Goal: Find specific page/section: Find specific page/section

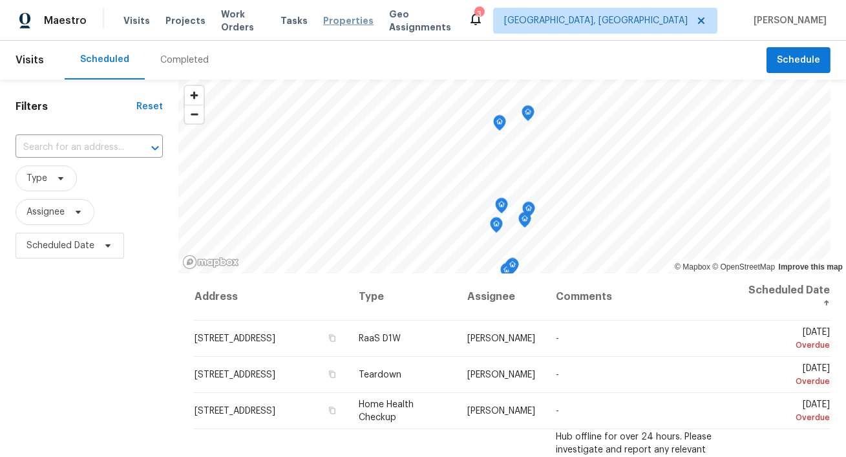
click at [344, 21] on span "Properties" at bounding box center [348, 20] width 50 height 13
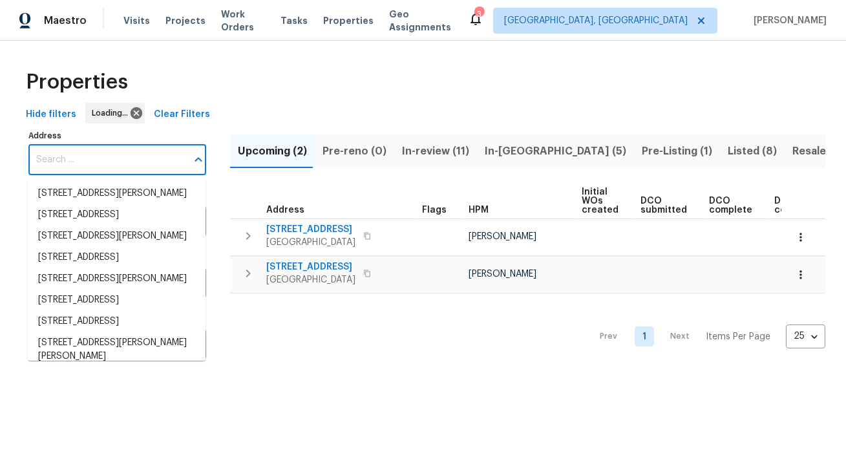
click at [119, 158] on input "Address" at bounding box center [107, 160] width 158 height 30
click at [120, 163] on input "Address" at bounding box center [107, 160] width 158 height 30
paste input "[STREET_ADDRESS]"
type input "[STREET_ADDRESS]"
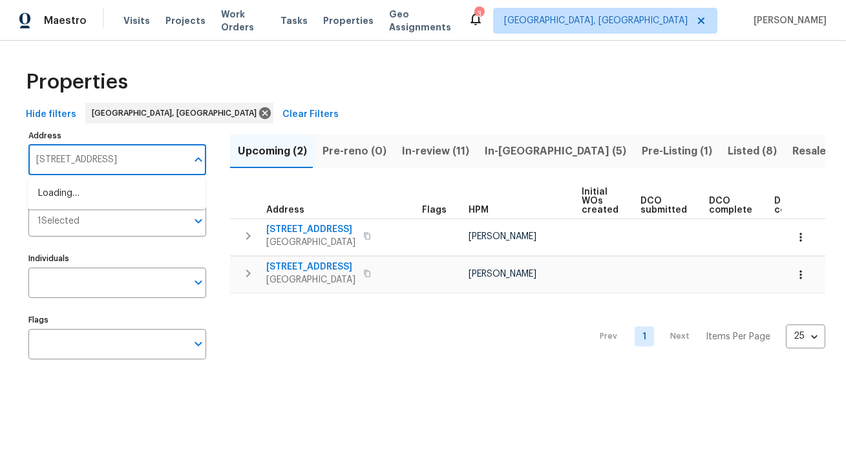
scroll to position [0, 39]
click at [120, 189] on li "[STREET_ADDRESS]" at bounding box center [117, 193] width 178 height 21
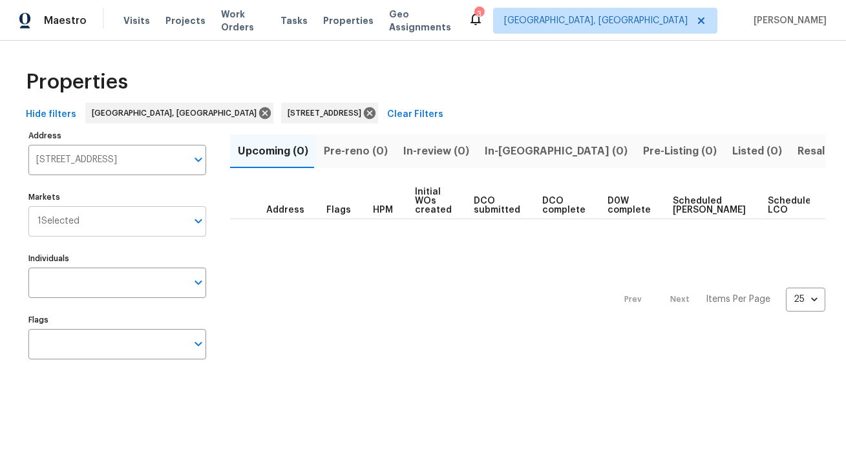
click at [125, 218] on input "Markets" at bounding box center [133, 221] width 107 height 30
type input "[GEOGRAPHIC_DATA]"
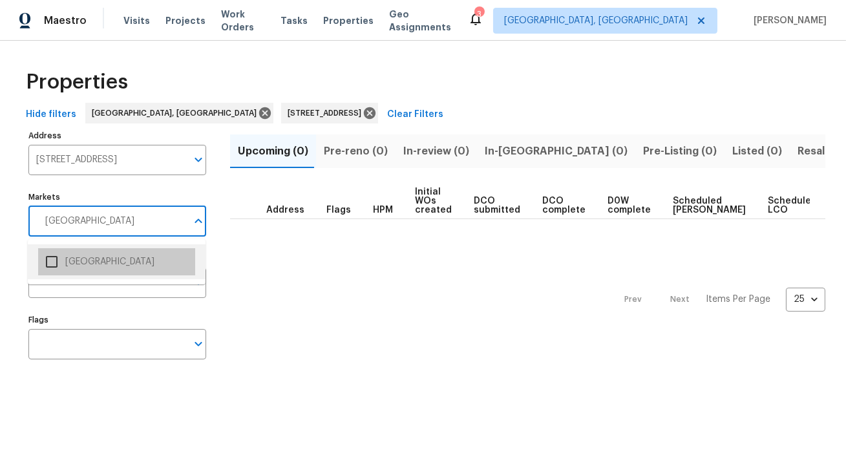
click at [77, 261] on li "[GEOGRAPHIC_DATA]" at bounding box center [116, 261] width 157 height 27
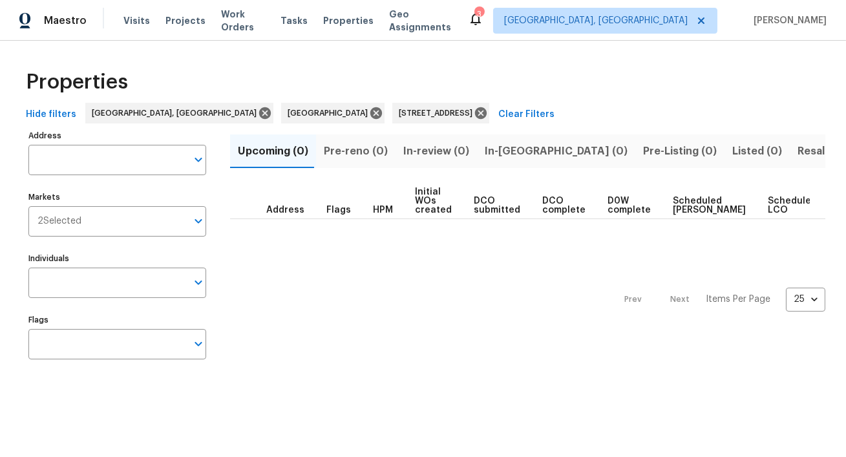
type input "[STREET_ADDRESS]"
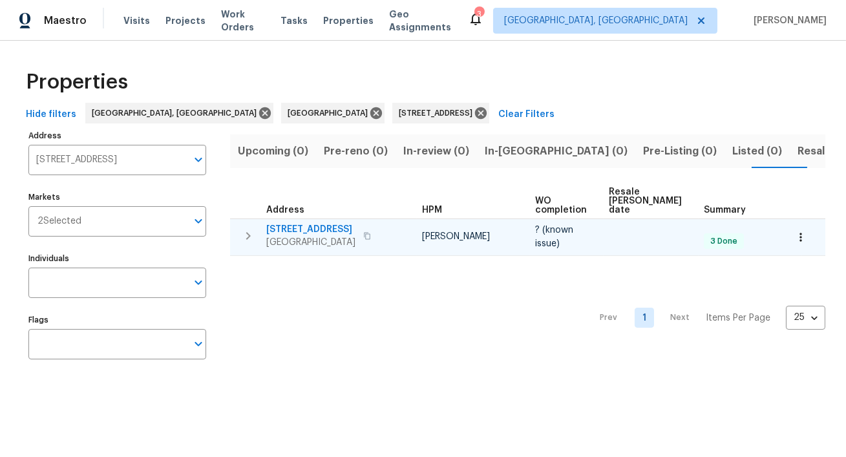
click at [323, 223] on span "[STREET_ADDRESS]" at bounding box center [310, 229] width 89 height 13
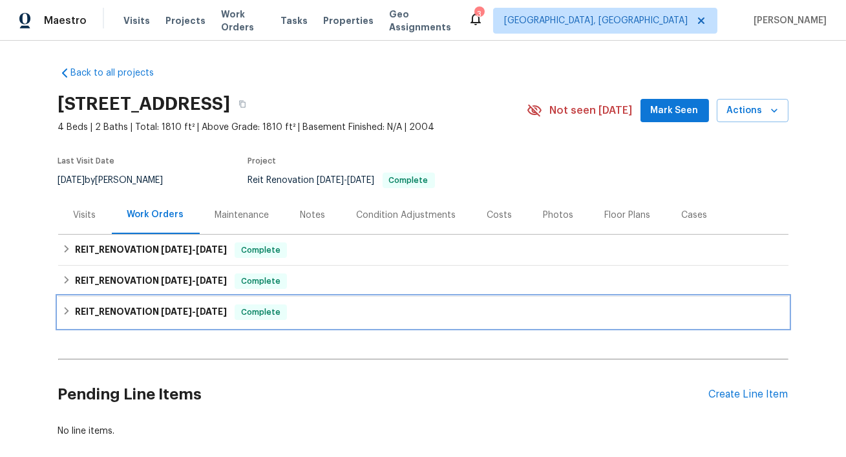
click at [192, 315] on span "7/23/25" at bounding box center [176, 311] width 31 height 9
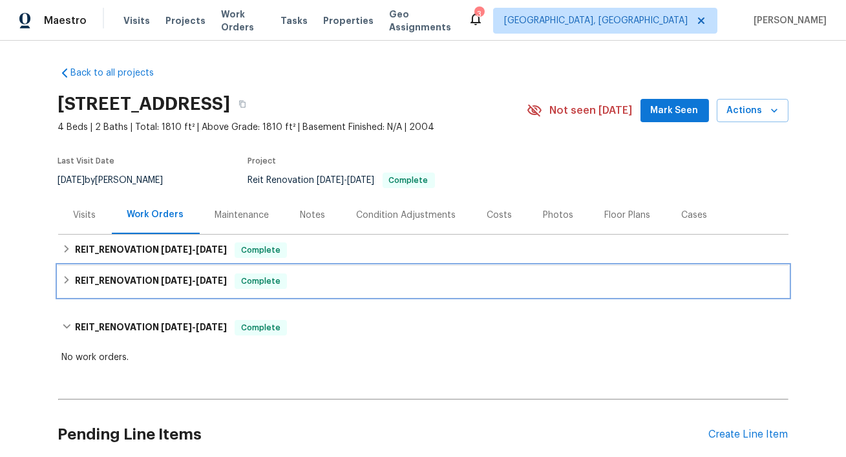
click at [188, 284] on span "8/7/25" at bounding box center [176, 280] width 31 height 9
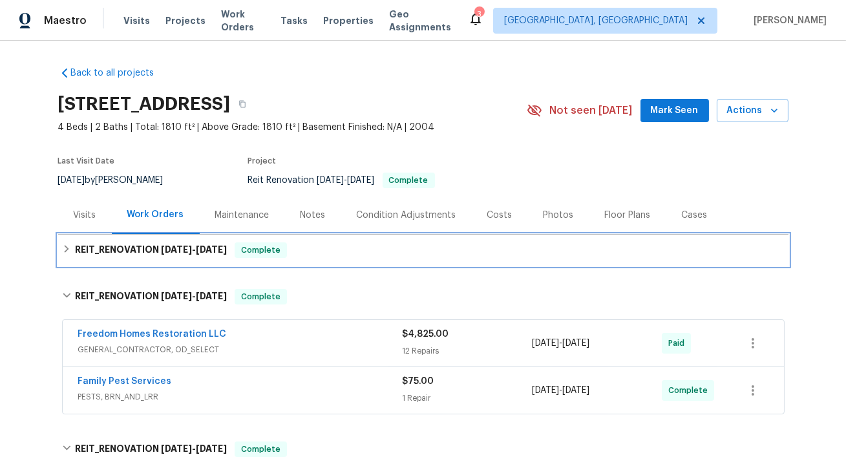
click at [201, 252] on span "9/24/25 - 9/26/25" at bounding box center [194, 249] width 66 height 9
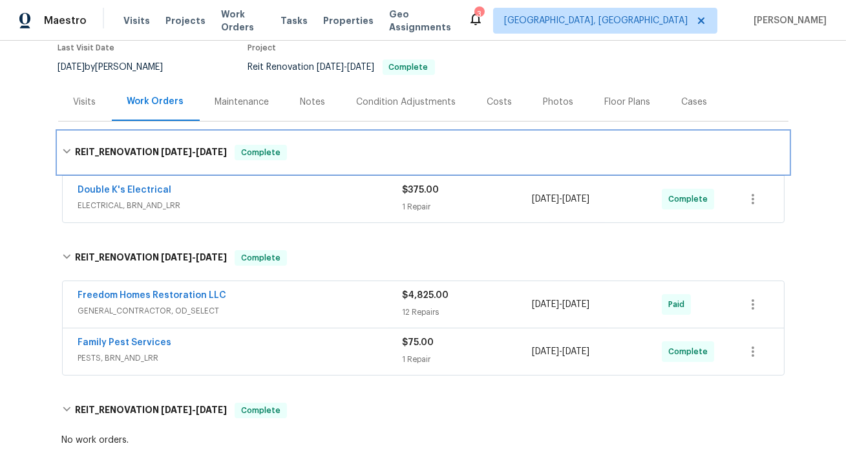
scroll to position [114, 0]
